Goal: Task Accomplishment & Management: Complete application form

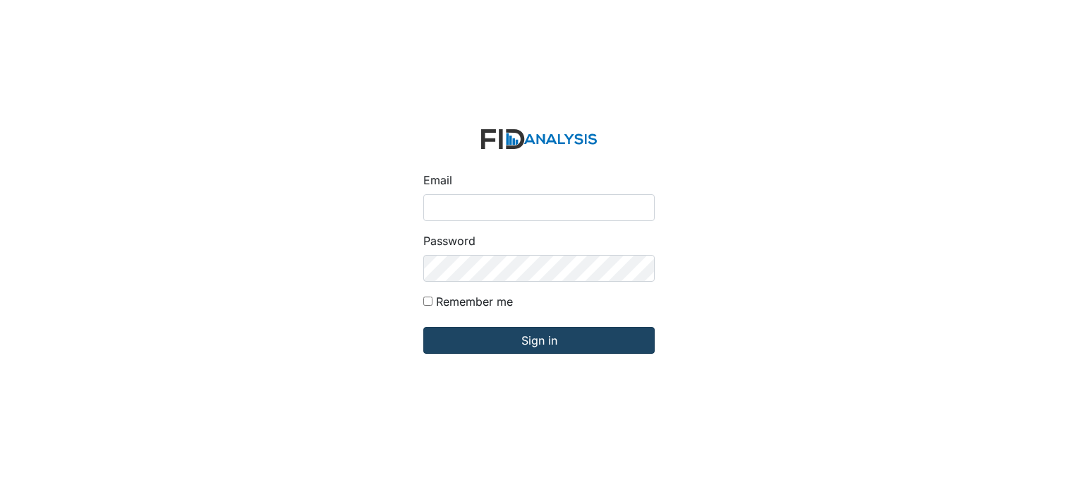
type input "[EMAIL_ADDRESS][DOMAIN_NAME]"
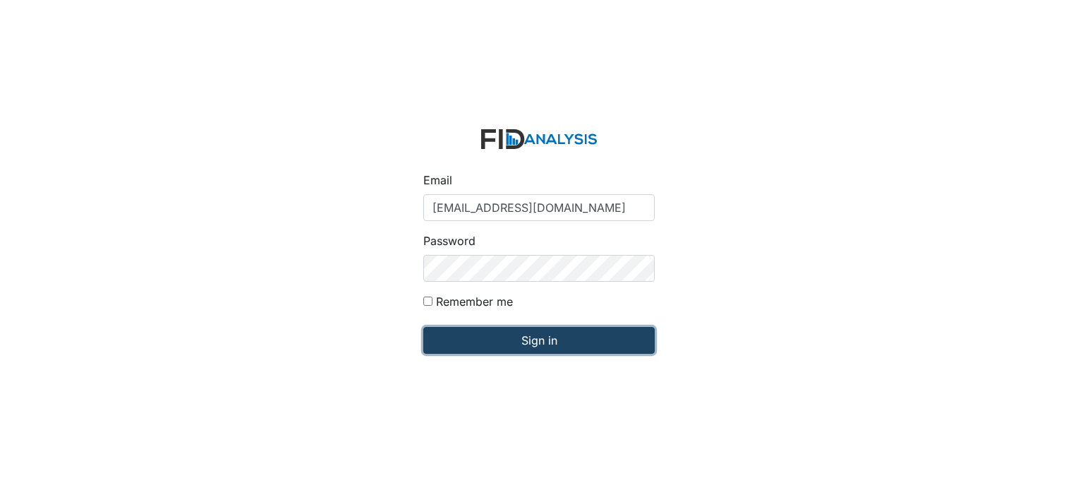
click at [555, 339] on input "Sign in" at bounding box center [538, 340] width 231 height 27
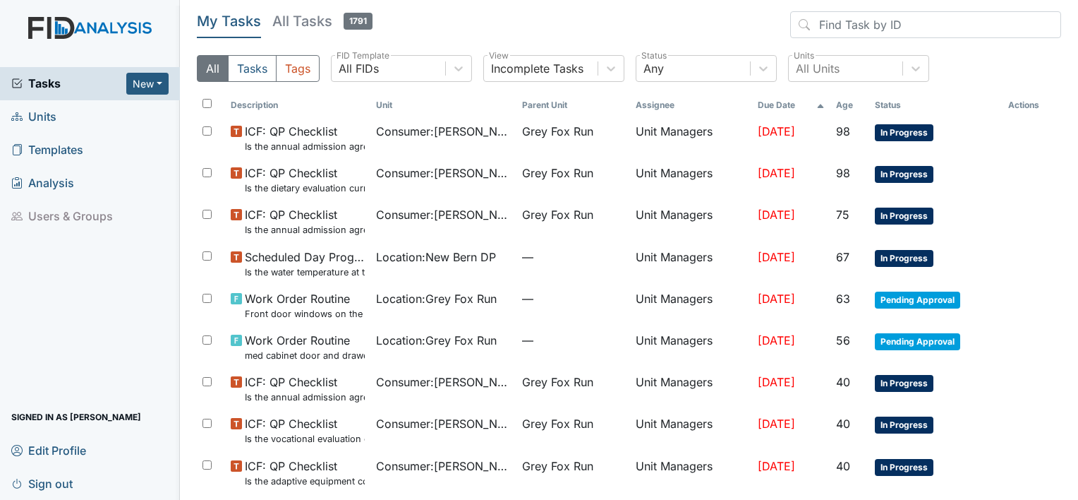
click at [48, 119] on span "Units" at bounding box center [33, 117] width 45 height 22
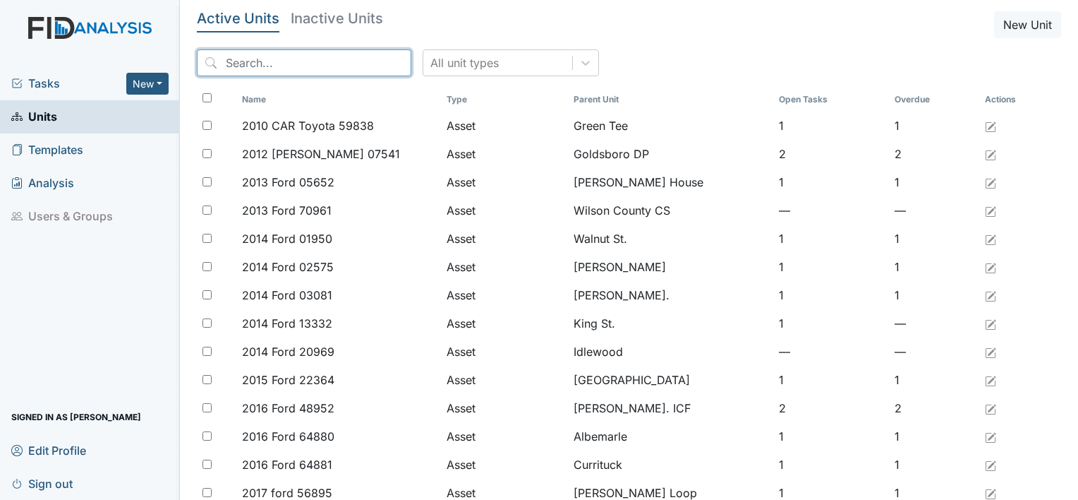
click at [254, 59] on input "search" at bounding box center [304, 62] width 214 height 27
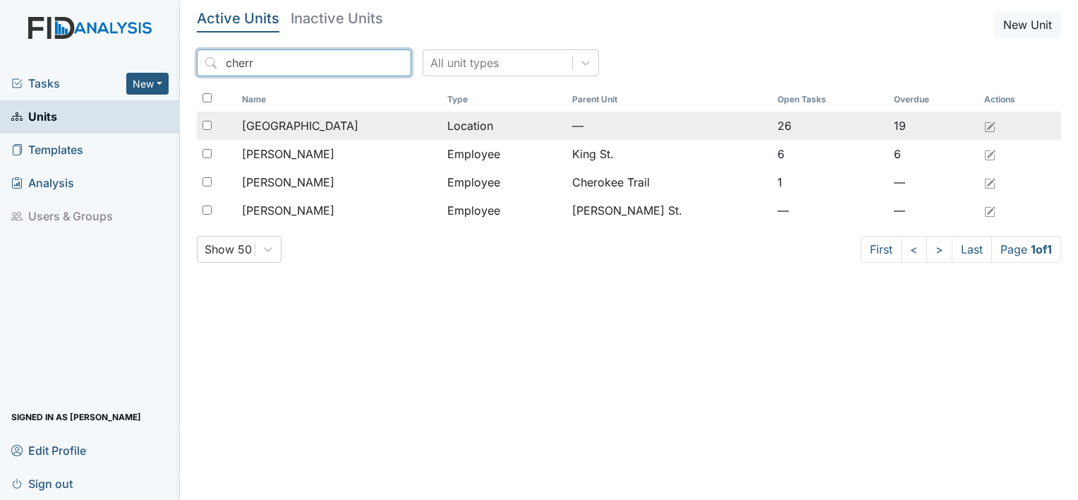
type input "cherr"
click at [264, 134] on td "Cherry Lane" at bounding box center [338, 125] width 205 height 28
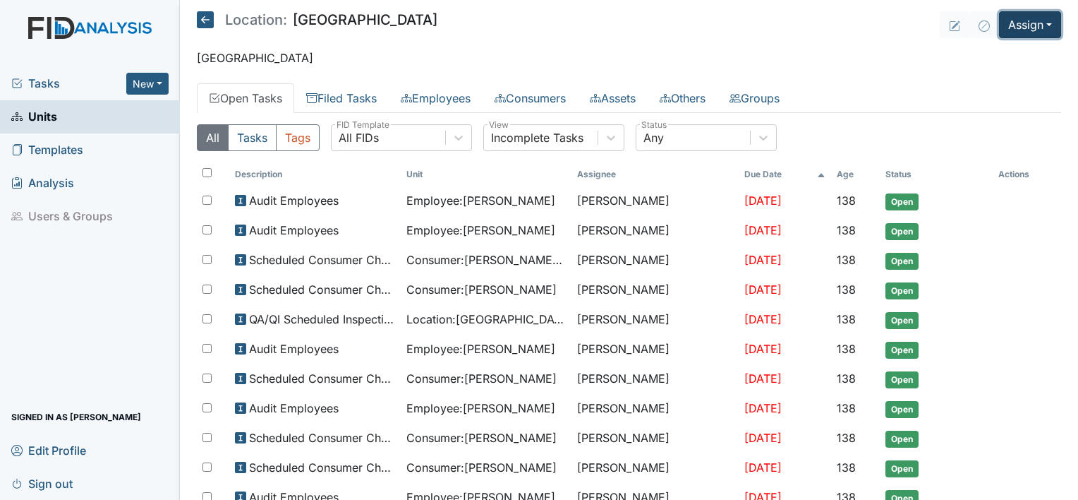
click at [1041, 21] on button "Assign" at bounding box center [1030, 24] width 62 height 27
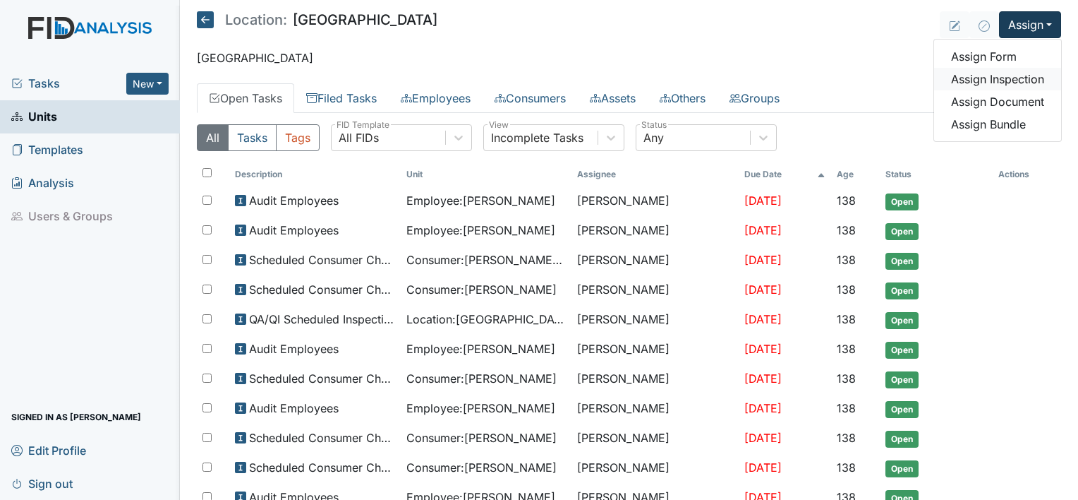
click at [1023, 78] on link "Assign Inspection" at bounding box center [997, 79] width 127 height 23
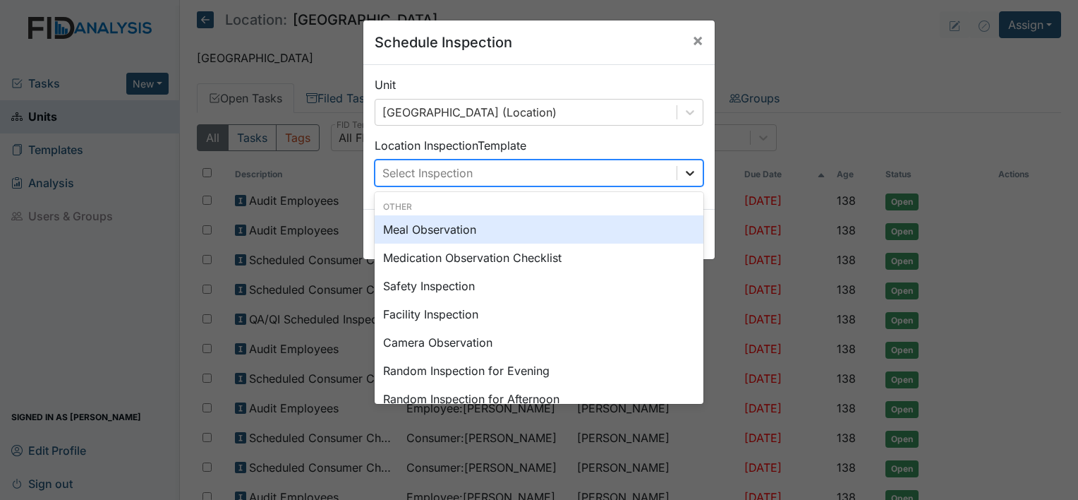
click at [683, 170] on icon at bounding box center [690, 173] width 14 height 14
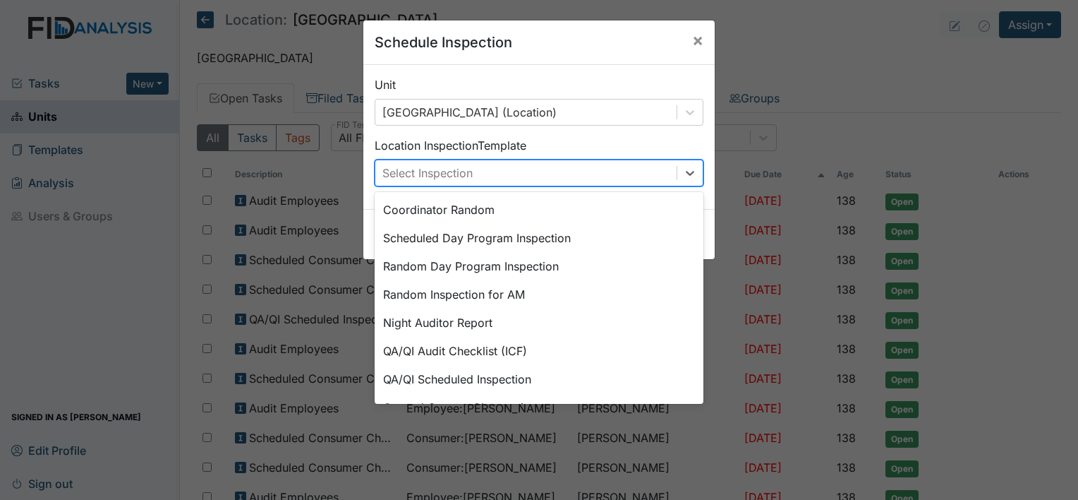
scroll to position [226, 0]
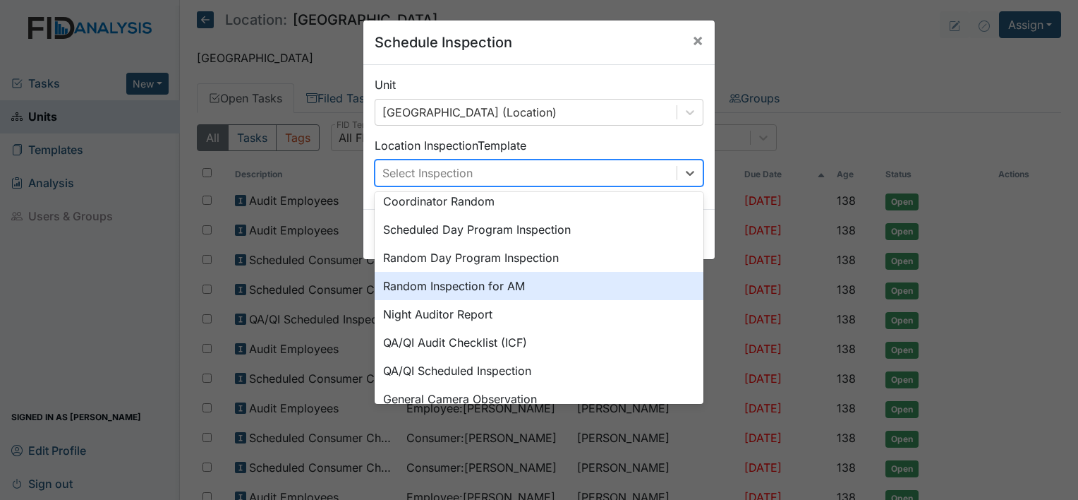
click at [507, 285] on div "Random Inspection for AM" at bounding box center [539, 286] width 329 height 28
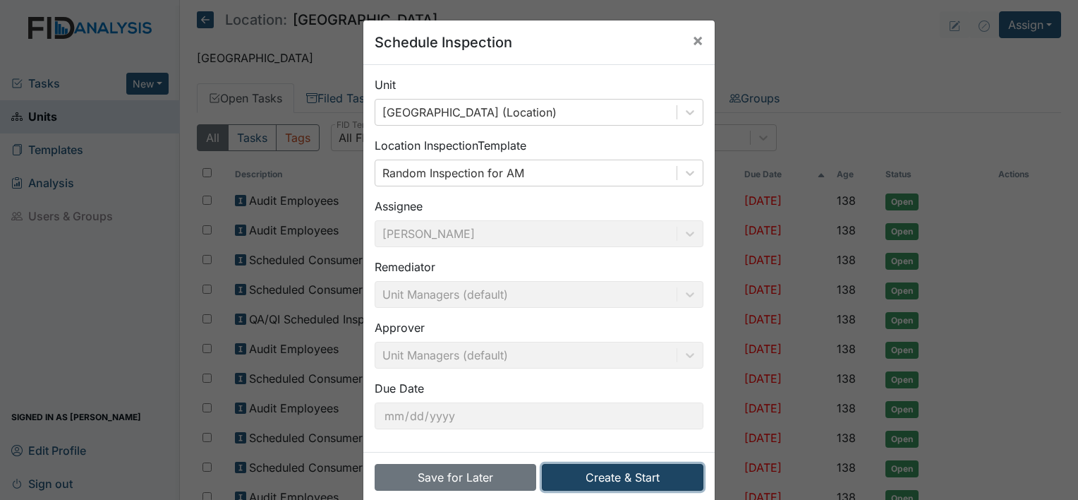
click at [603, 480] on button "Create & Start" at bounding box center [623, 477] width 162 height 27
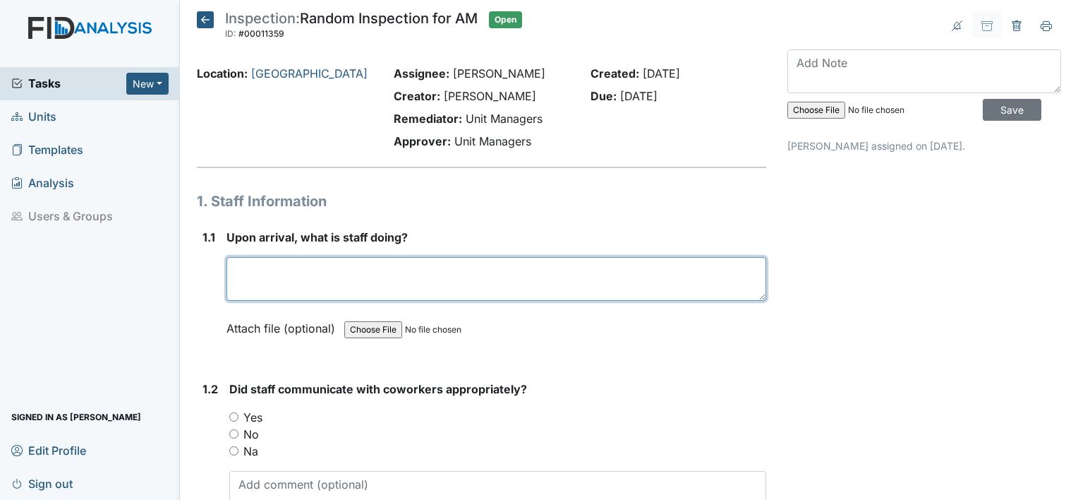
click at [314, 289] on textarea at bounding box center [496, 279] width 540 height 44
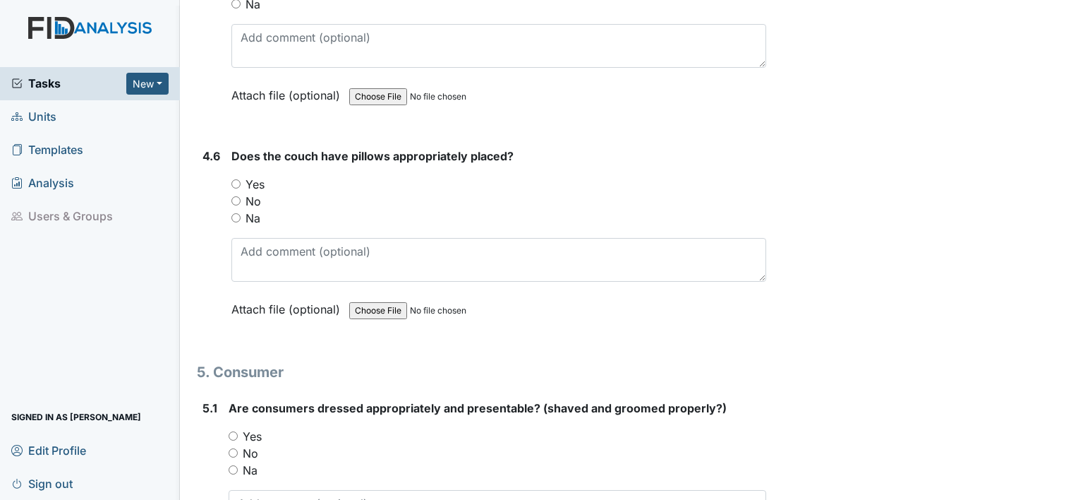
scroll to position [5870, 0]
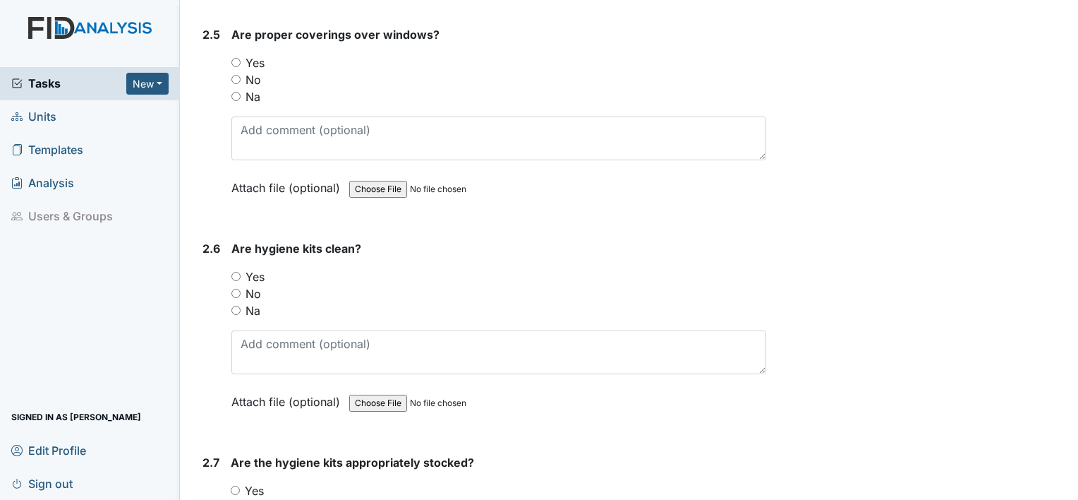
type textarea "Third shift was getting up clients"
click at [232, 315] on input "Na" at bounding box center [235, 309] width 9 height 9
radio input "true"
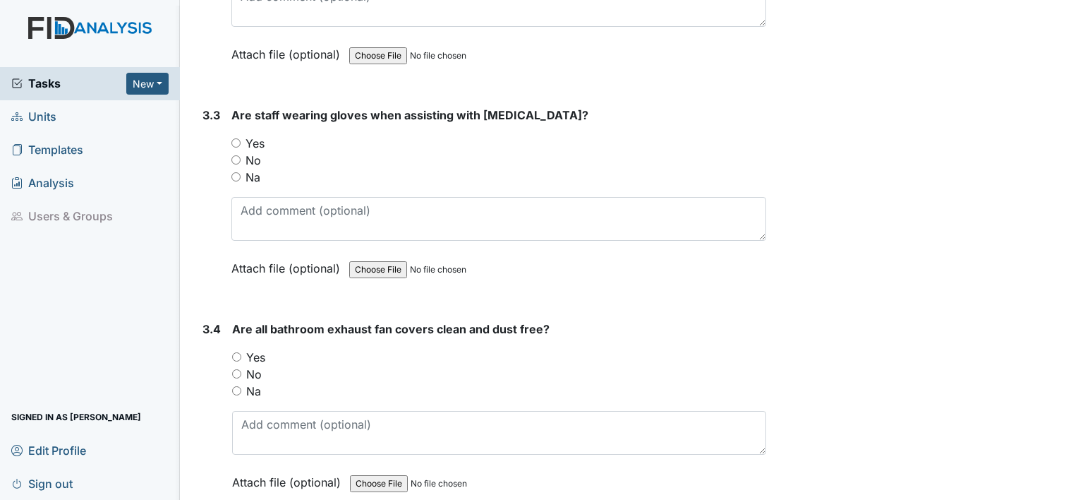
scroll to position [4149, 0]
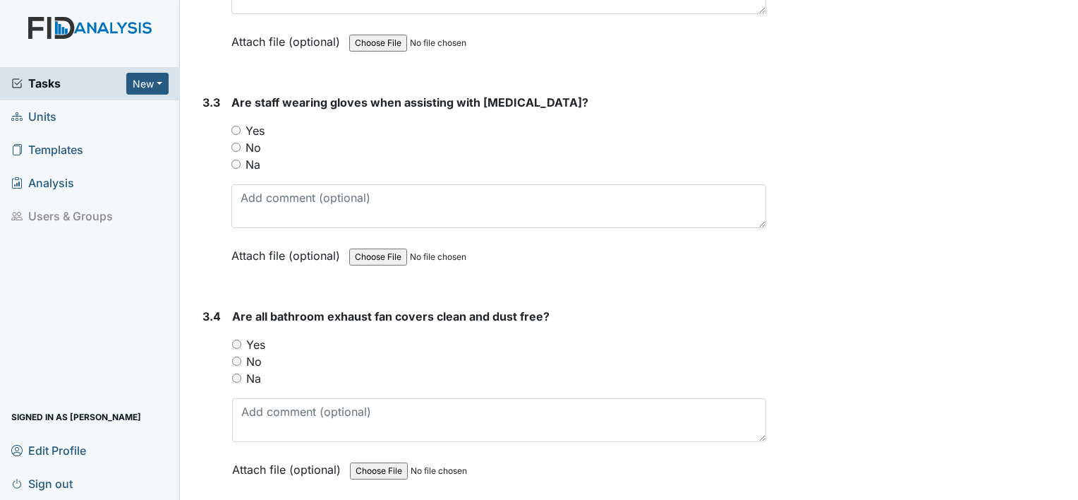
click at [178, 185] on link "Analysis" at bounding box center [90, 183] width 180 height 33
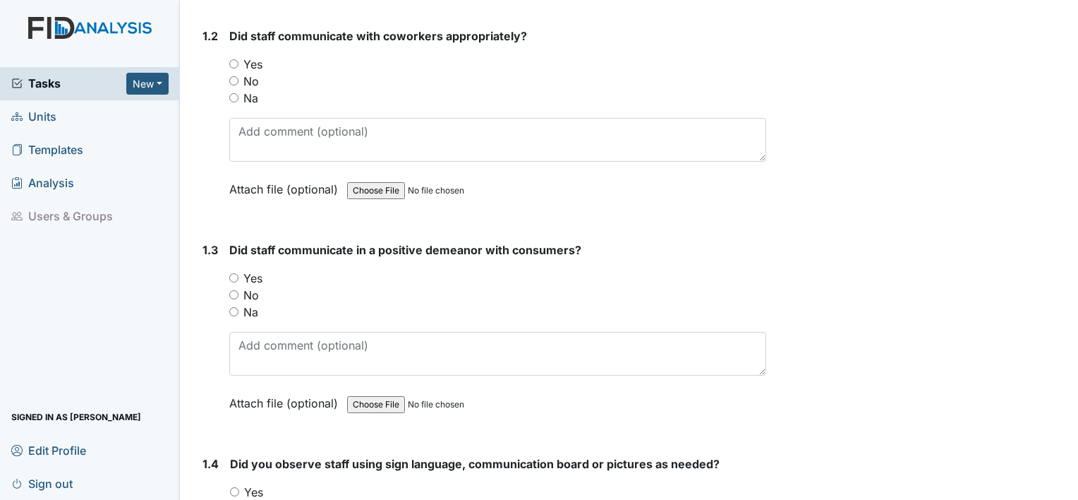
scroll to position [353, 0]
click at [233, 272] on input "Yes" at bounding box center [233, 276] width 9 height 9
radio input "true"
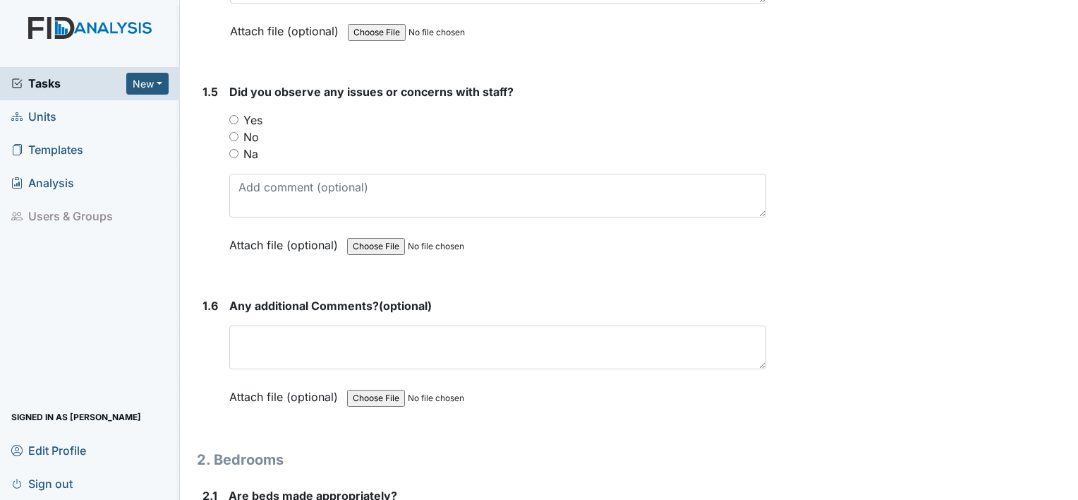
scroll to position [940, 0]
click at [232, 131] on input "No" at bounding box center [233, 135] width 9 height 9
radio input "true"
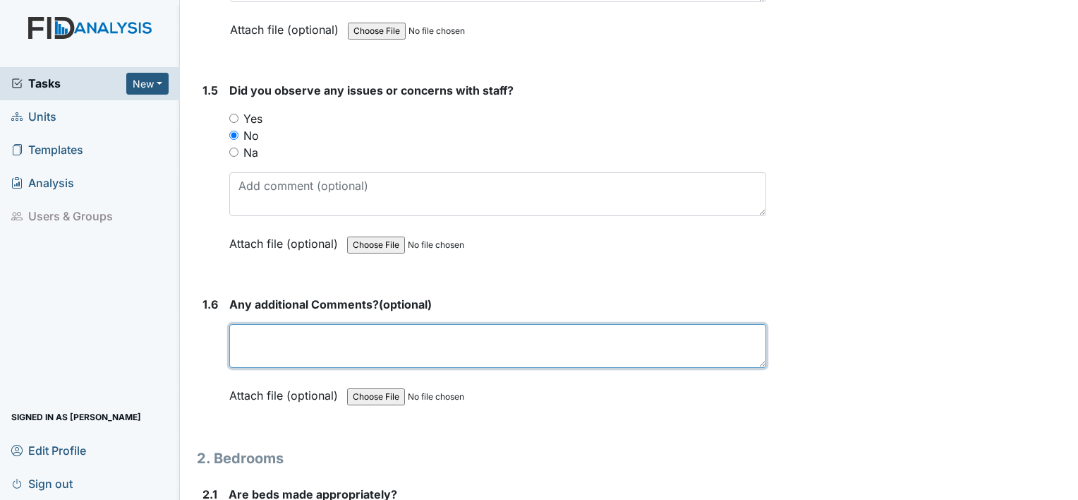
click at [272, 337] on textarea at bounding box center [497, 346] width 537 height 44
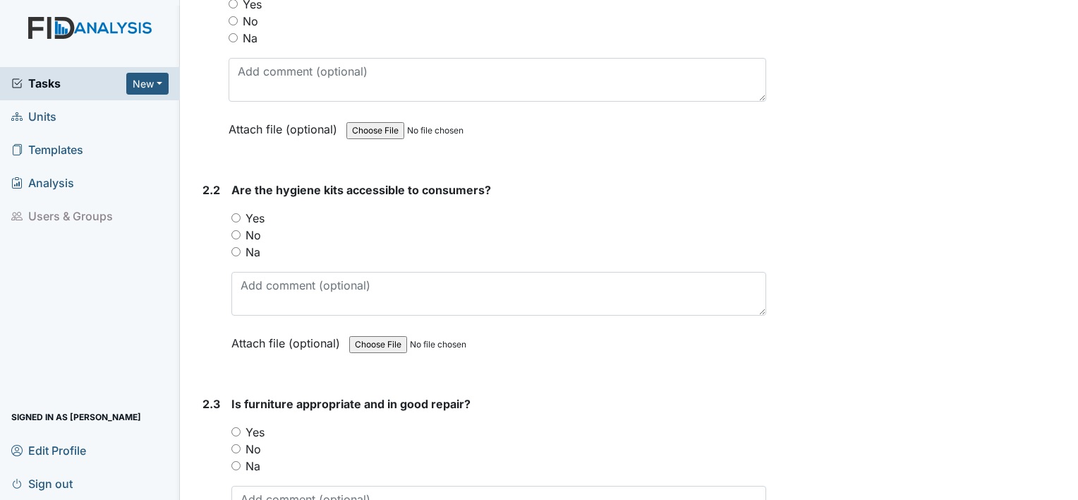
scroll to position [1459, 0]
type textarea "n/a"
click at [237, 212] on input "Yes" at bounding box center [235, 216] width 9 height 9
radio input "true"
click at [237, 425] on input "Yes" at bounding box center [235, 429] width 9 height 9
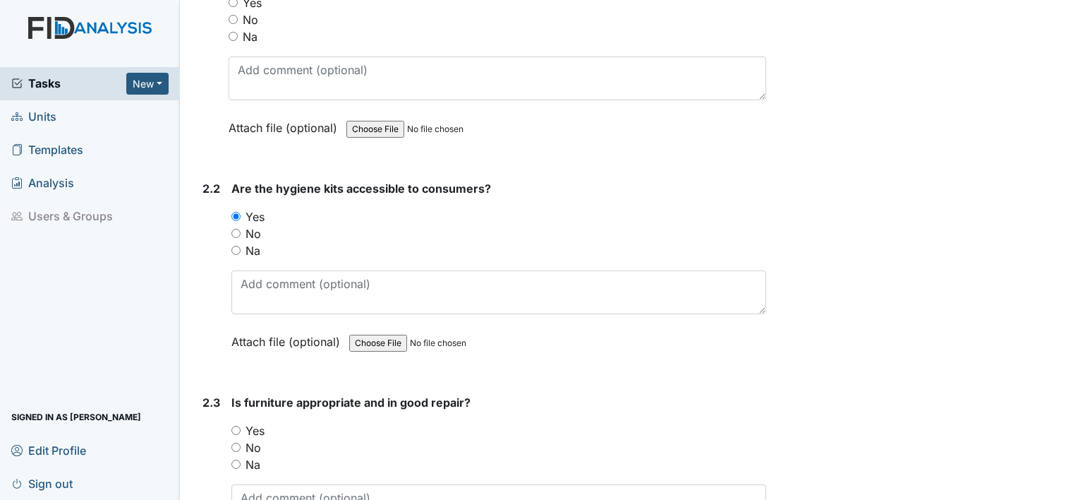
radio input "true"
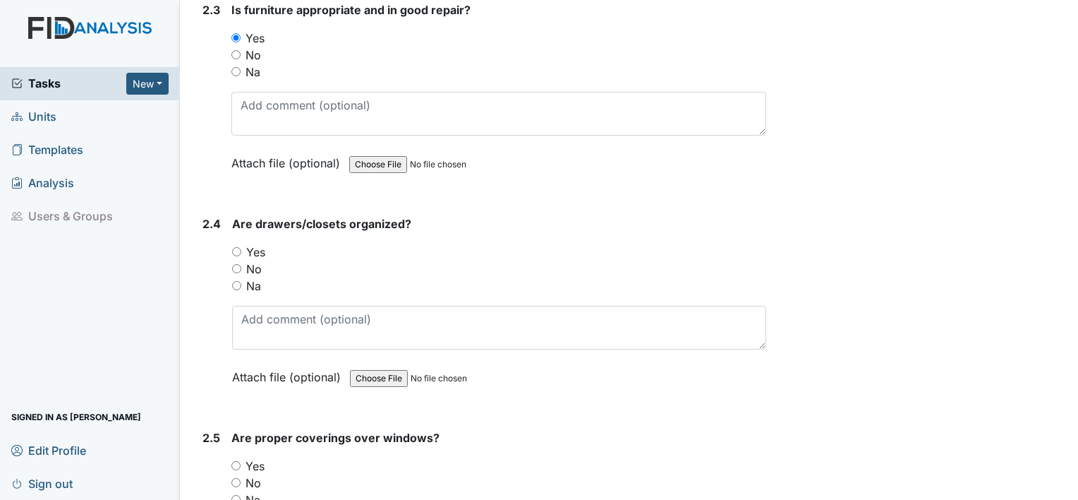
scroll to position [1852, 0]
click at [237, 246] on input "Yes" at bounding box center [236, 250] width 9 height 9
radio input "true"
click at [233, 460] on input "Yes" at bounding box center [235, 464] width 9 height 9
radio input "true"
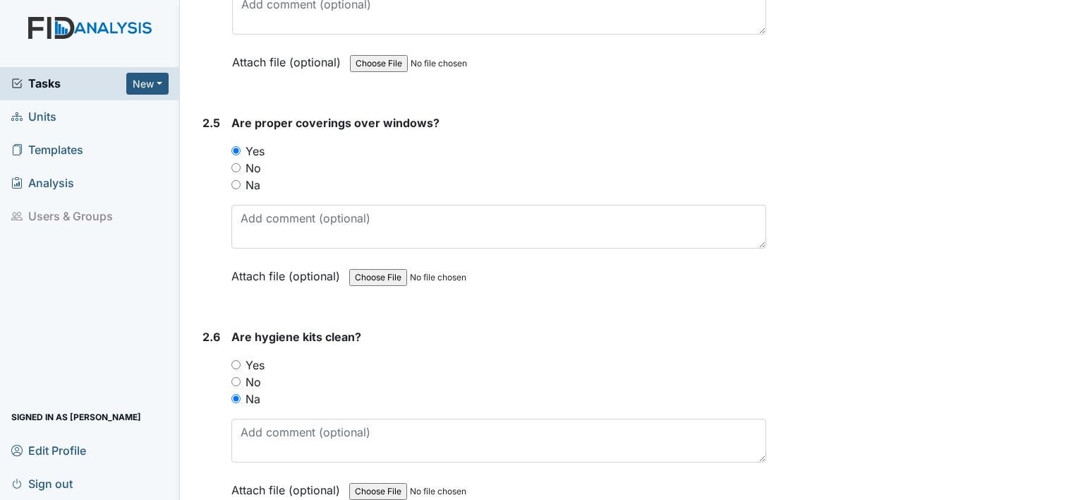
scroll to position [2176, 0]
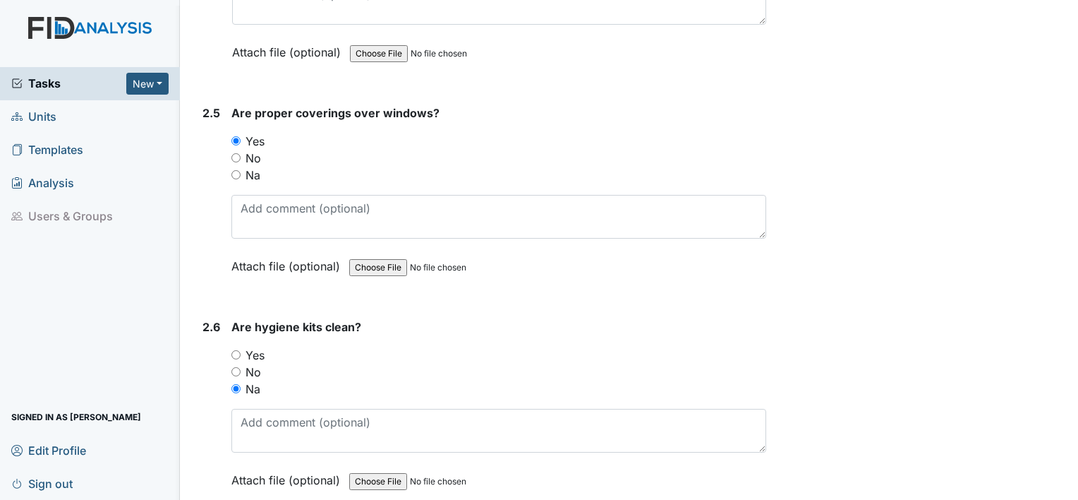
click at [237, 350] on input "Yes" at bounding box center [235, 354] width 9 height 9
radio input "true"
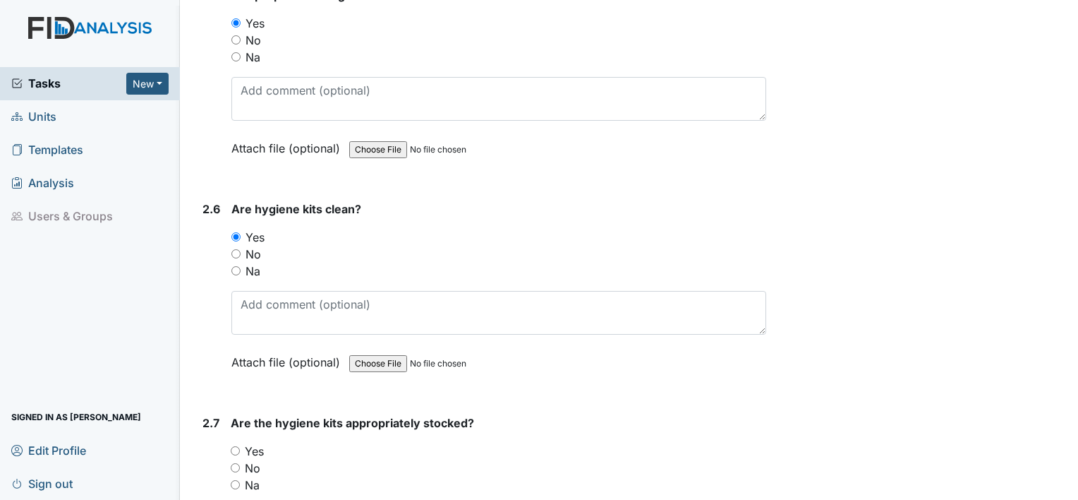
scroll to position [2295, 0]
click at [233, 444] on input "Yes" at bounding box center [235, 448] width 9 height 9
radio input "true"
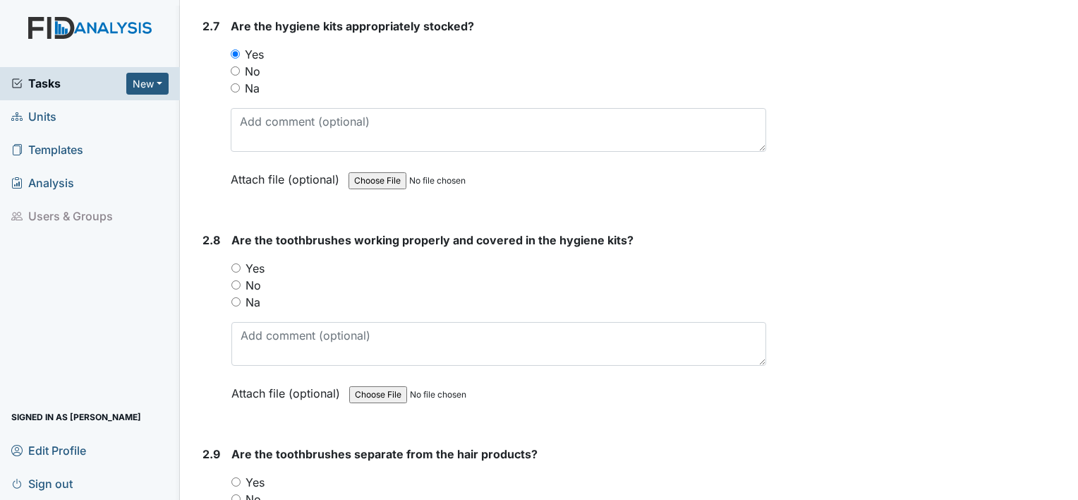
scroll to position [2693, 0]
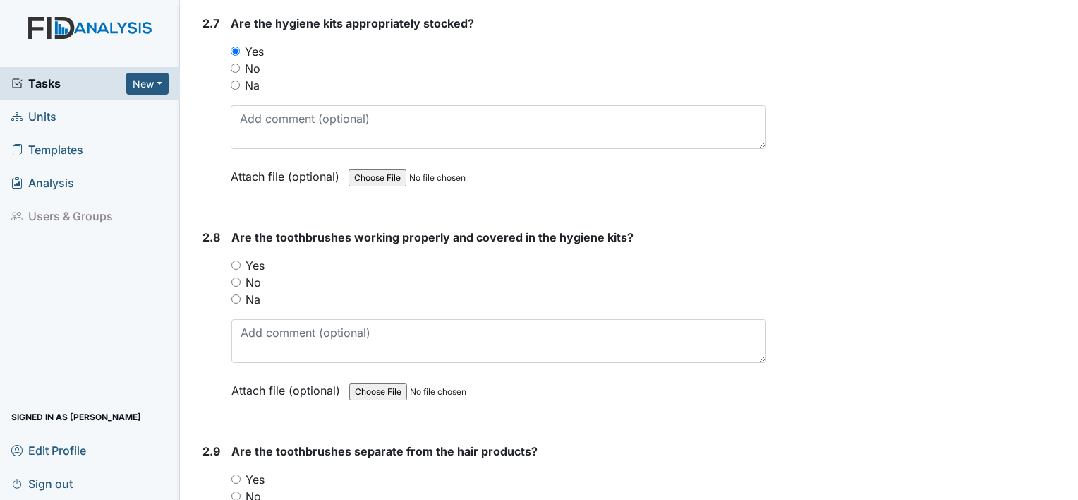
click at [236, 474] on input "Yes" at bounding box center [235, 478] width 9 height 9
radio input "true"
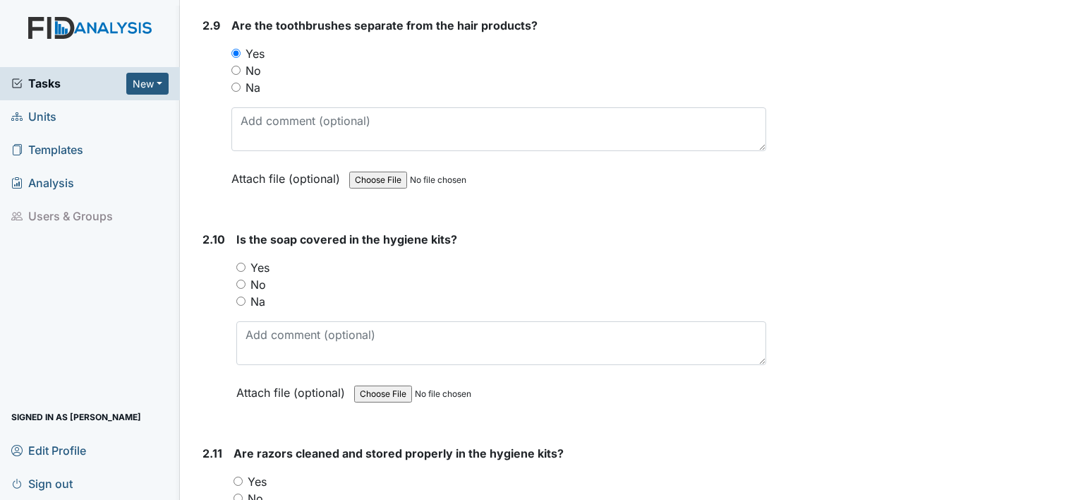
scroll to position [3130, 0]
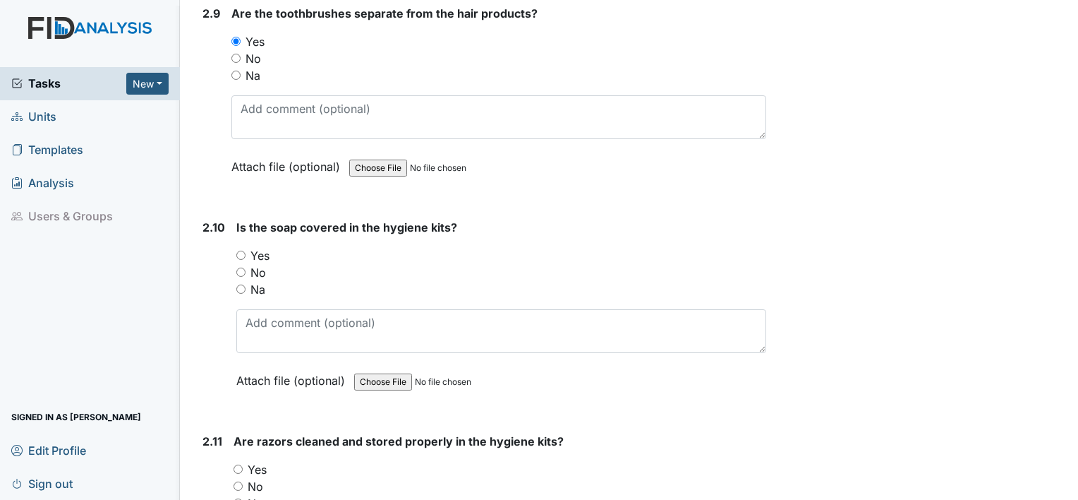
click at [240, 284] on input "Na" at bounding box center [240, 288] width 9 height 9
radio input "true"
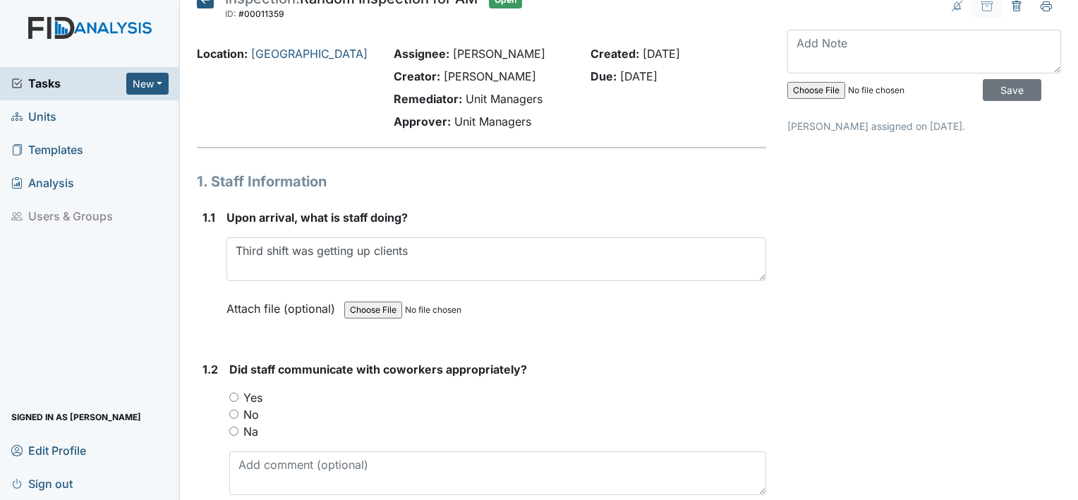
scroll to position [0, 0]
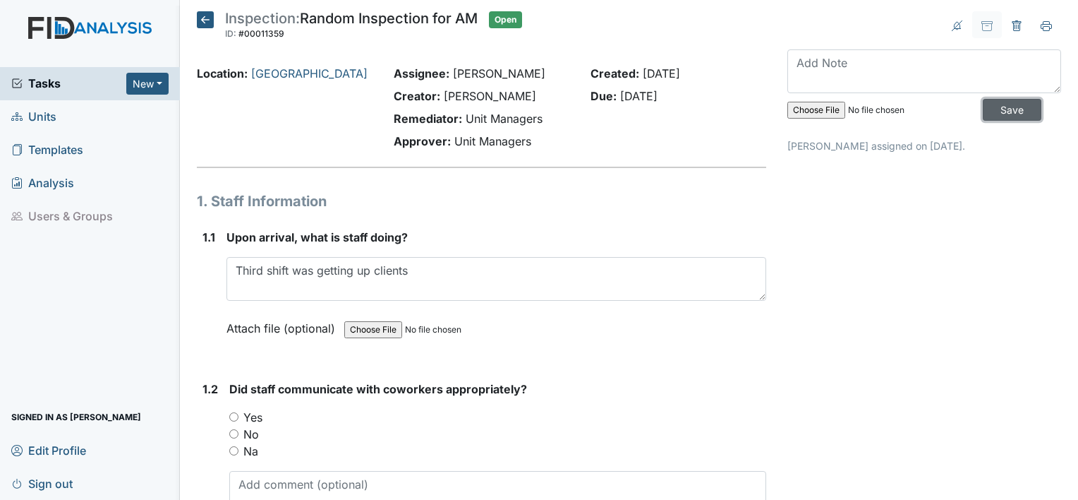
click at [999, 113] on input "Save" at bounding box center [1012, 110] width 59 height 22
click at [65, 483] on span "Sign out" at bounding box center [41, 483] width 61 height 22
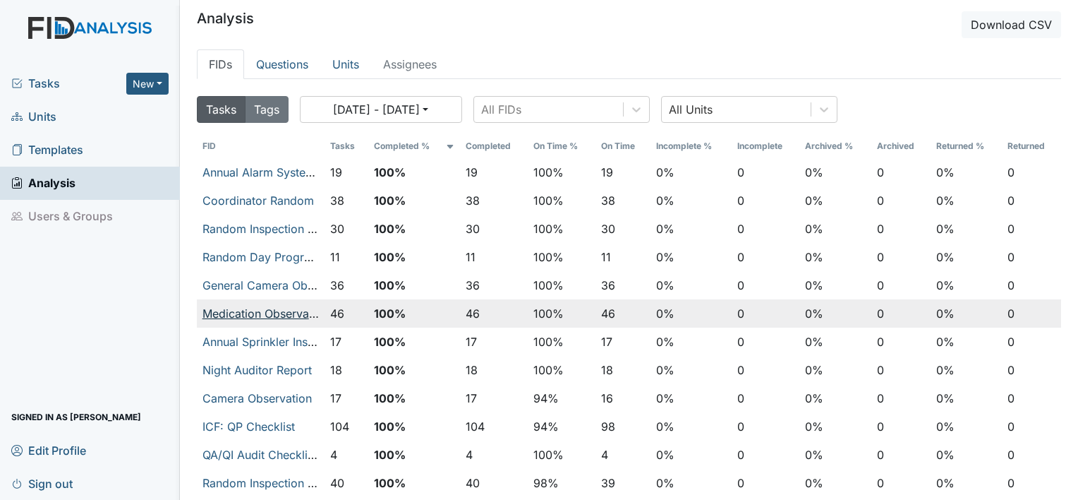
click at [226, 307] on link "Medication Observation Checklist" at bounding box center [291, 313] width 179 height 14
